Goal: Information Seeking & Learning: Find specific fact

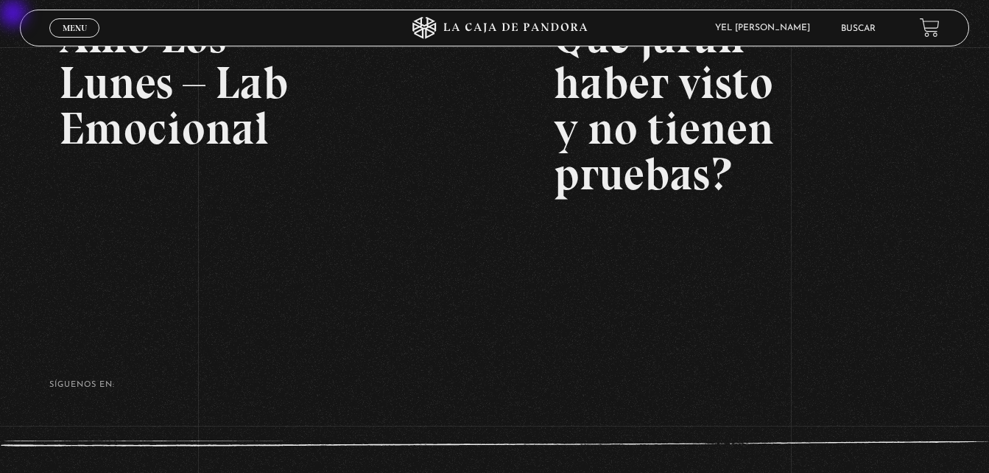
scroll to position [278, 0]
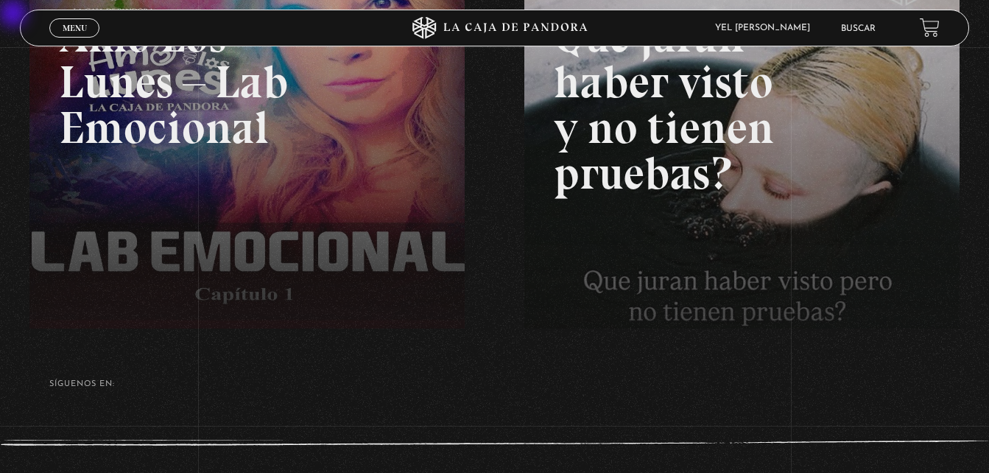
click at [506, 24] on link "Buscar" at bounding box center [858, 28] width 35 height 9
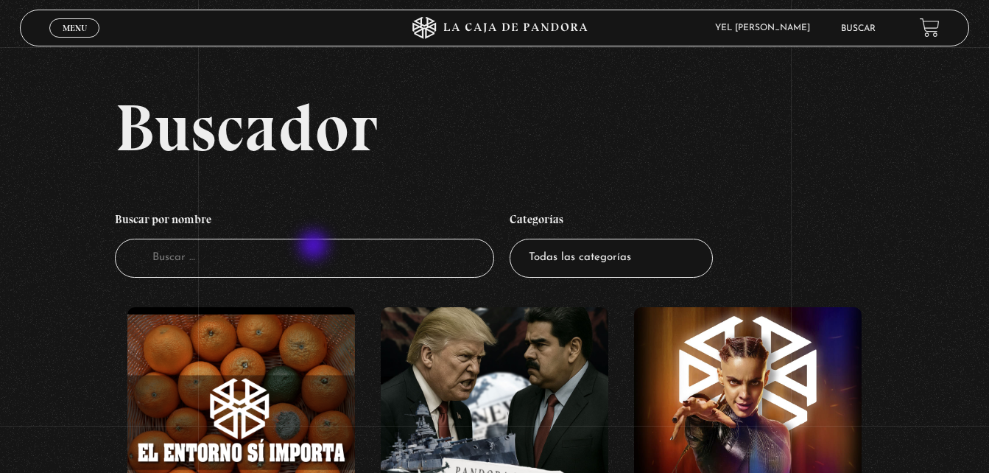
click at [315, 247] on input "Buscador" at bounding box center [305, 258] width 380 height 39
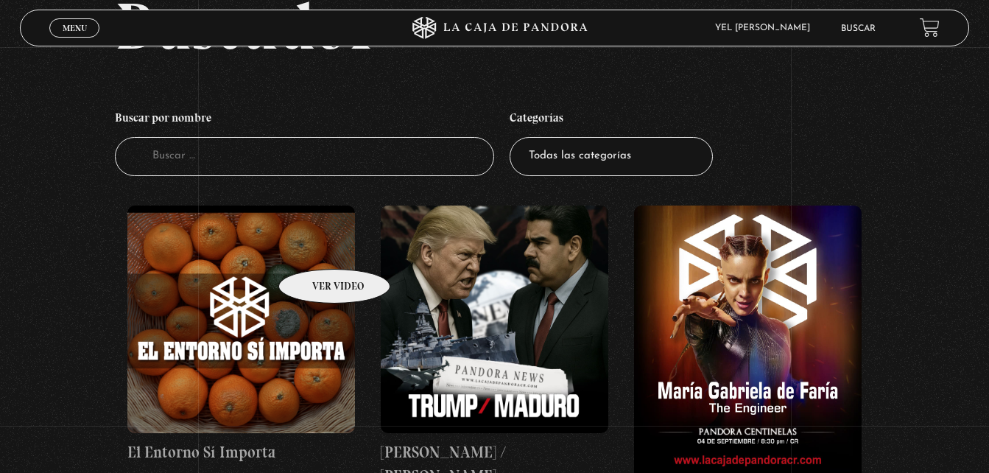
scroll to position [102, 0]
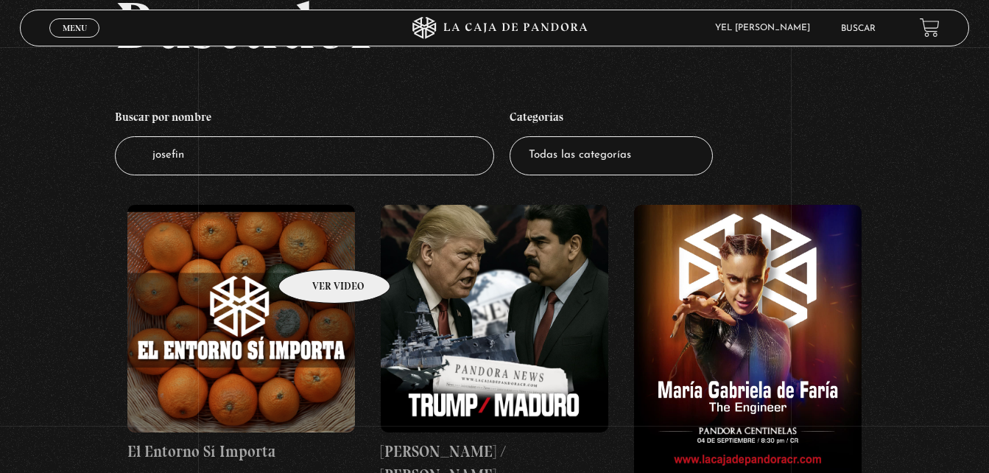
type input "[PERSON_NAME]"
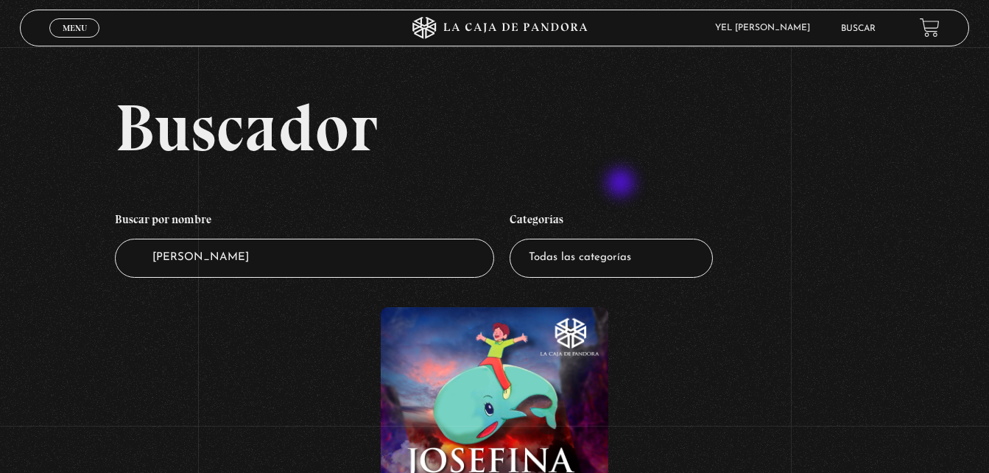
click at [622, 184] on div "Buscador Buscar por nombre Buscador josefina Categorías Todas las categorías 11…" at bounding box center [494, 344] width 989 height 500
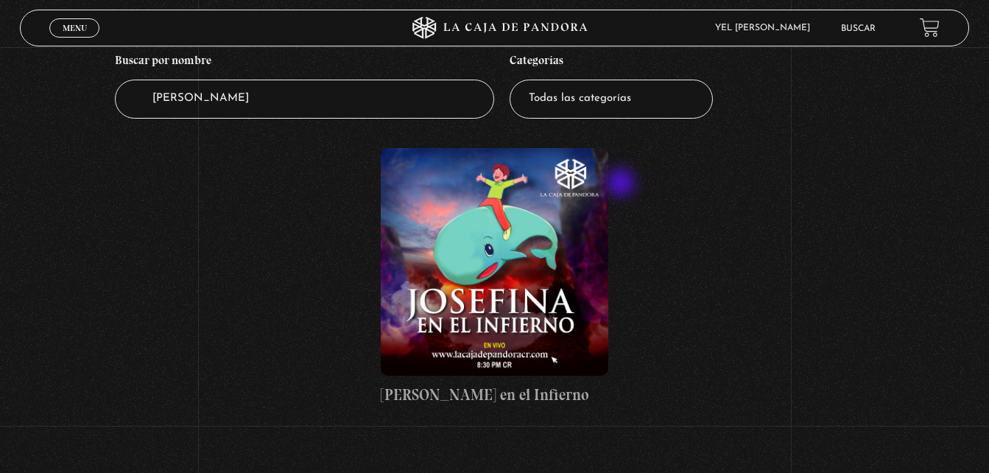
scroll to position [160, 0]
click at [549, 275] on figure at bounding box center [495, 261] width 228 height 228
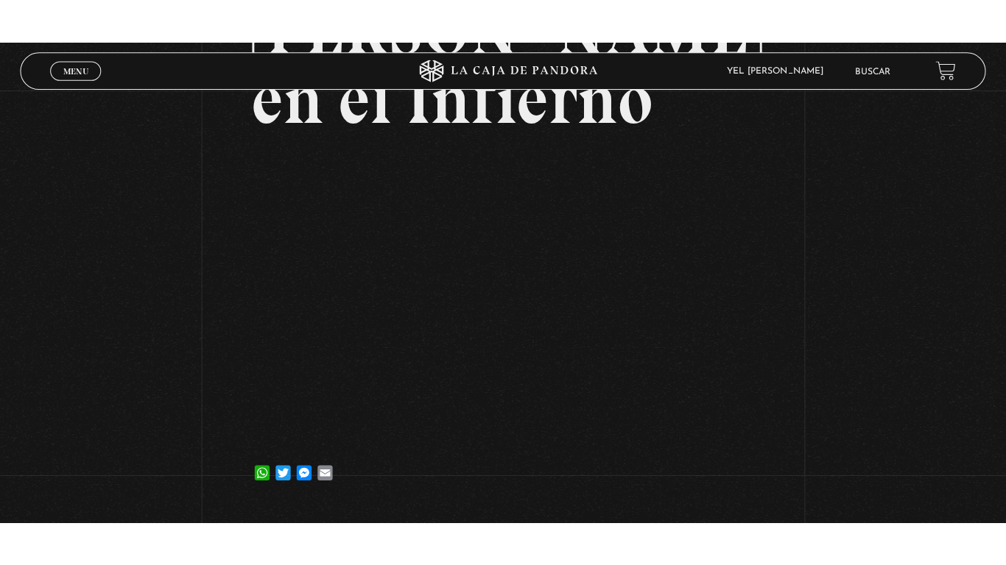
scroll to position [170, 0]
